Goal: Task Accomplishment & Management: Manage account settings

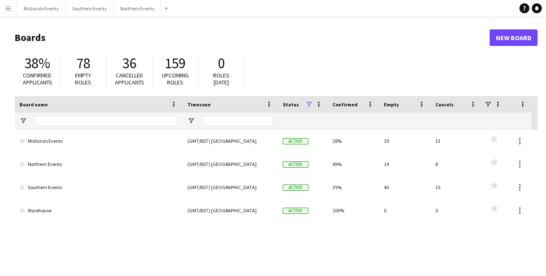
click at [58, 167] on link "Northern Events" at bounding box center [98, 164] width 158 height 23
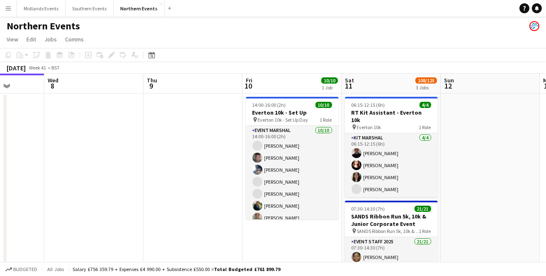
scroll to position [0, 352]
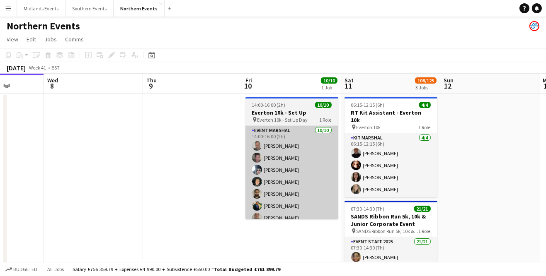
click at [295, 184] on app-card-role "Event Marshal [DATE] 14:00-16:00 (2h) [PERSON_NAME] [PERSON_NAME] [PERSON_NAME]…" at bounding box center [291, 194] width 93 height 136
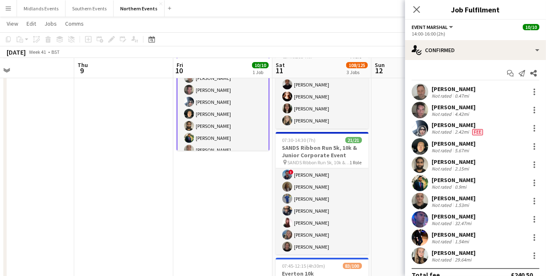
scroll to position [68, 0]
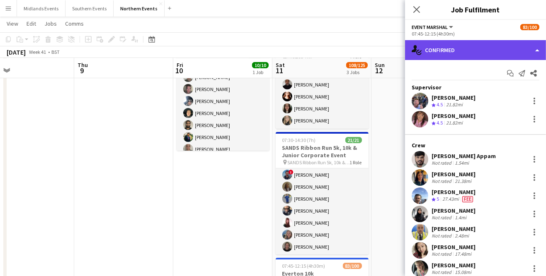
click at [483, 57] on div "single-neutral-actions-check-2 Confirmed" at bounding box center [475, 50] width 141 height 20
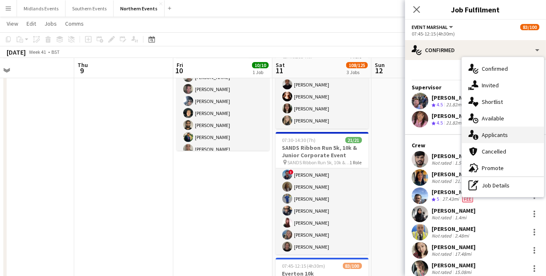
click at [510, 135] on div "single-neutral-actions-information Applicants" at bounding box center [503, 135] width 82 height 17
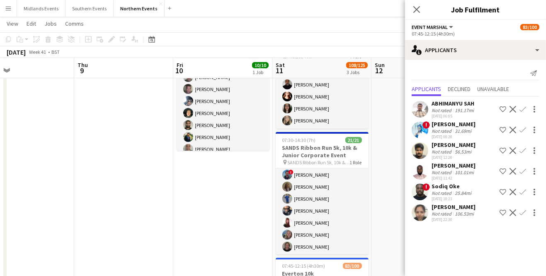
click at [388, 186] on app-date-cell at bounding box center [420, 211] width 99 height 373
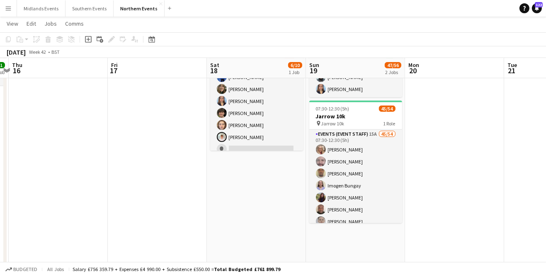
scroll to position [0, 291]
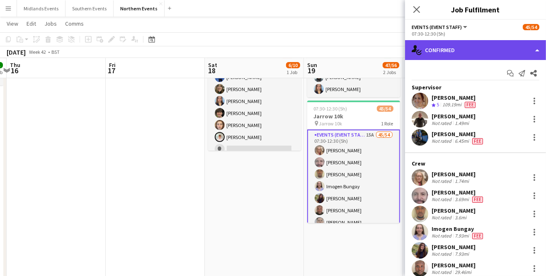
click at [507, 58] on div "single-neutral-actions-check-2 Confirmed" at bounding box center [475, 50] width 141 height 20
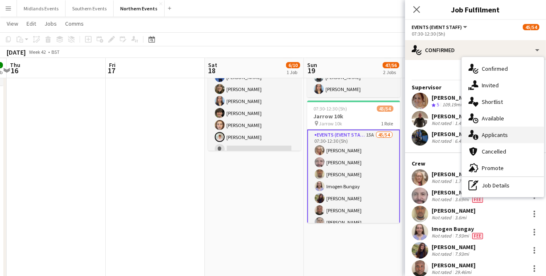
click at [509, 135] on div "single-neutral-actions-information Applicants" at bounding box center [503, 135] width 82 height 17
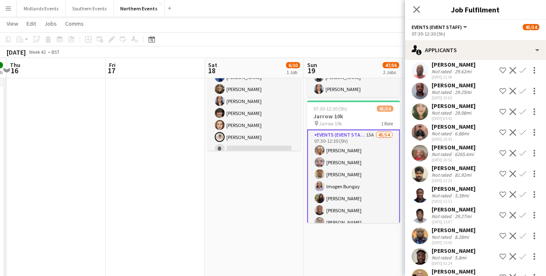
scroll to position [72, 0]
